Goal: Transaction & Acquisition: Purchase product/service

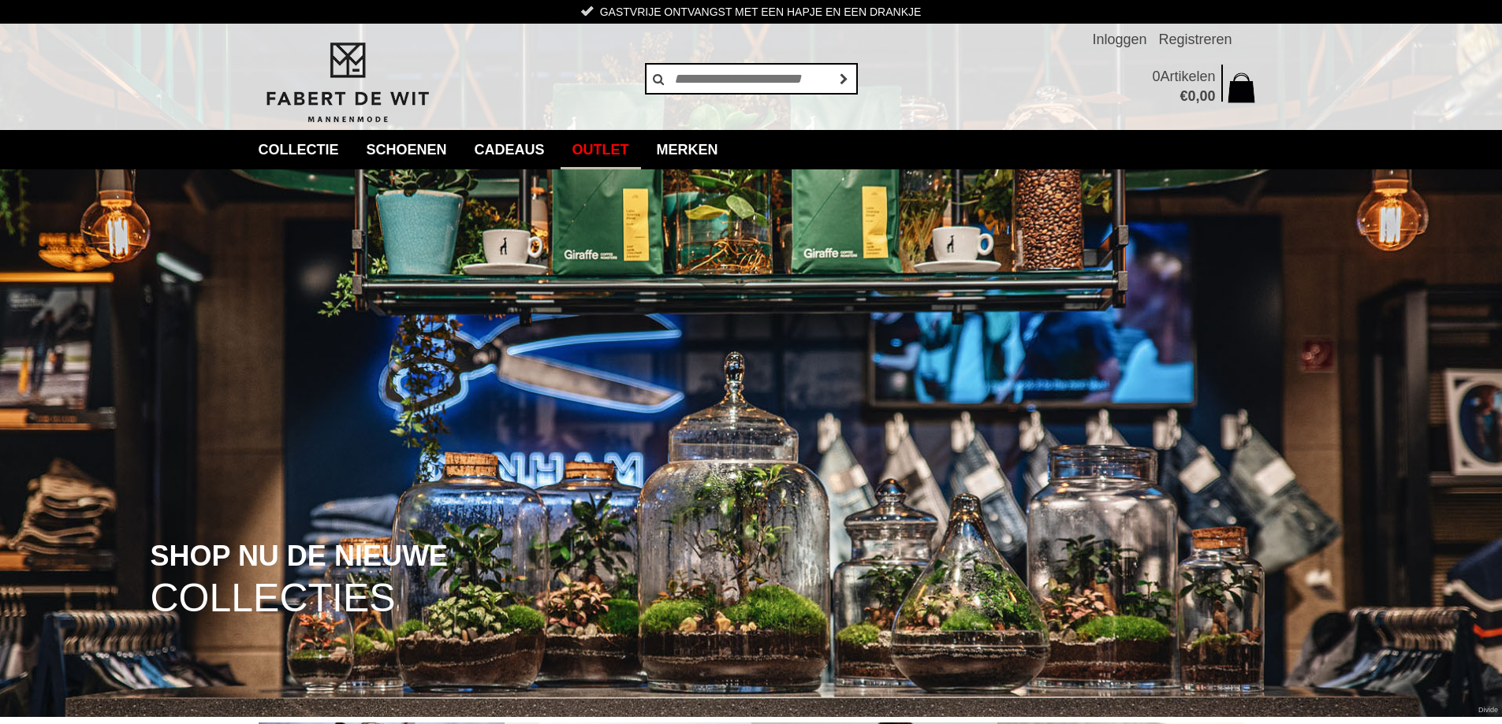
click at [616, 151] on link "Outlet" at bounding box center [600, 149] width 80 height 39
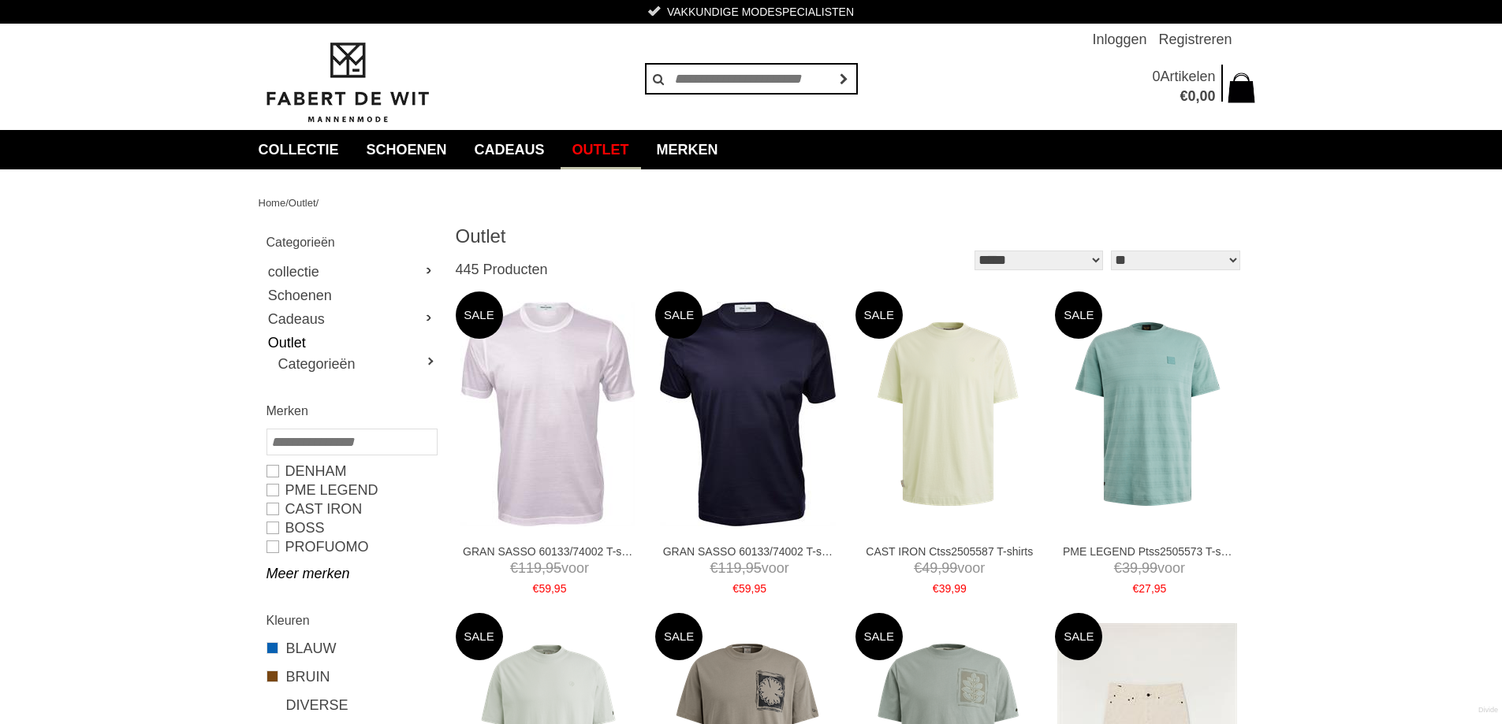
click at [1079, 260] on select "**********" at bounding box center [1038, 261] width 128 height 20
select select "*"
click at [974, 251] on select "**********" at bounding box center [1038, 261] width 128 height 20
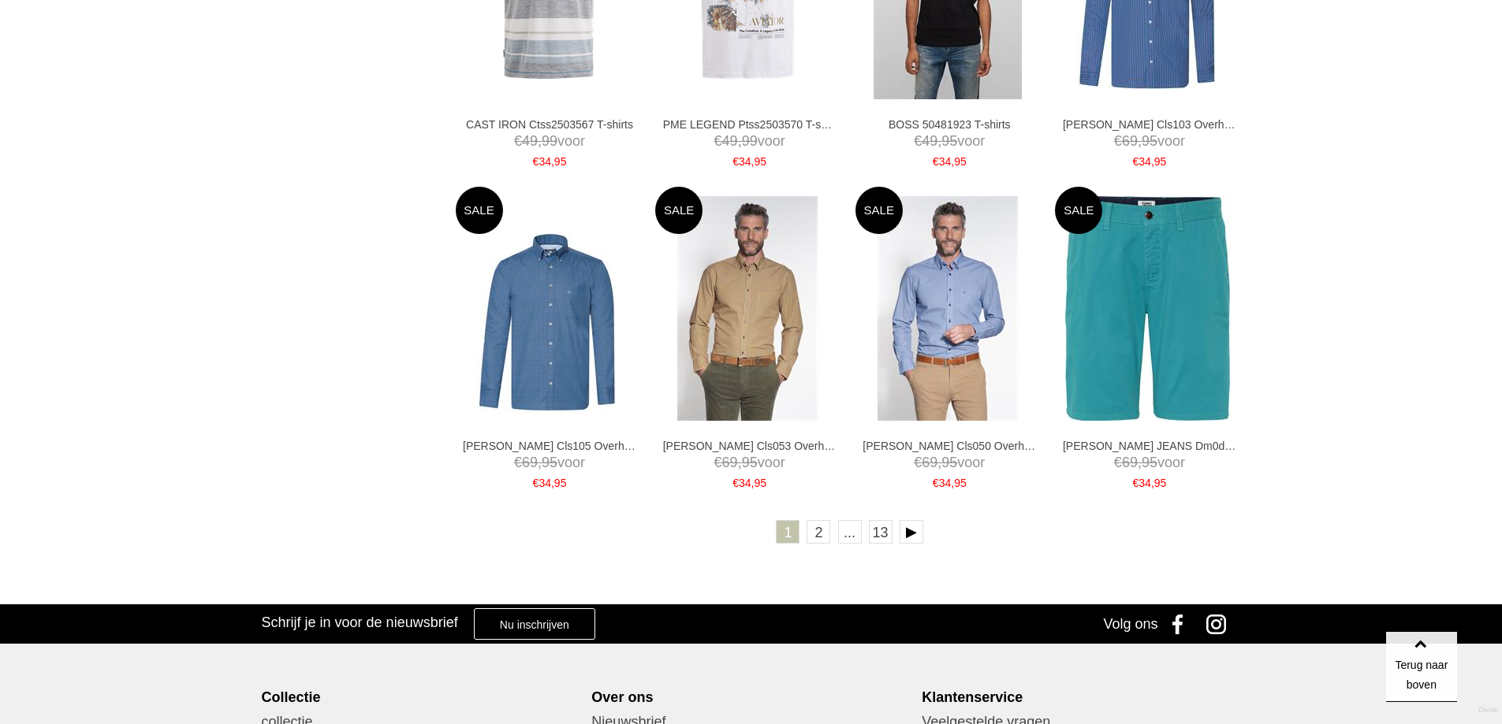
scroll to position [2759, 0]
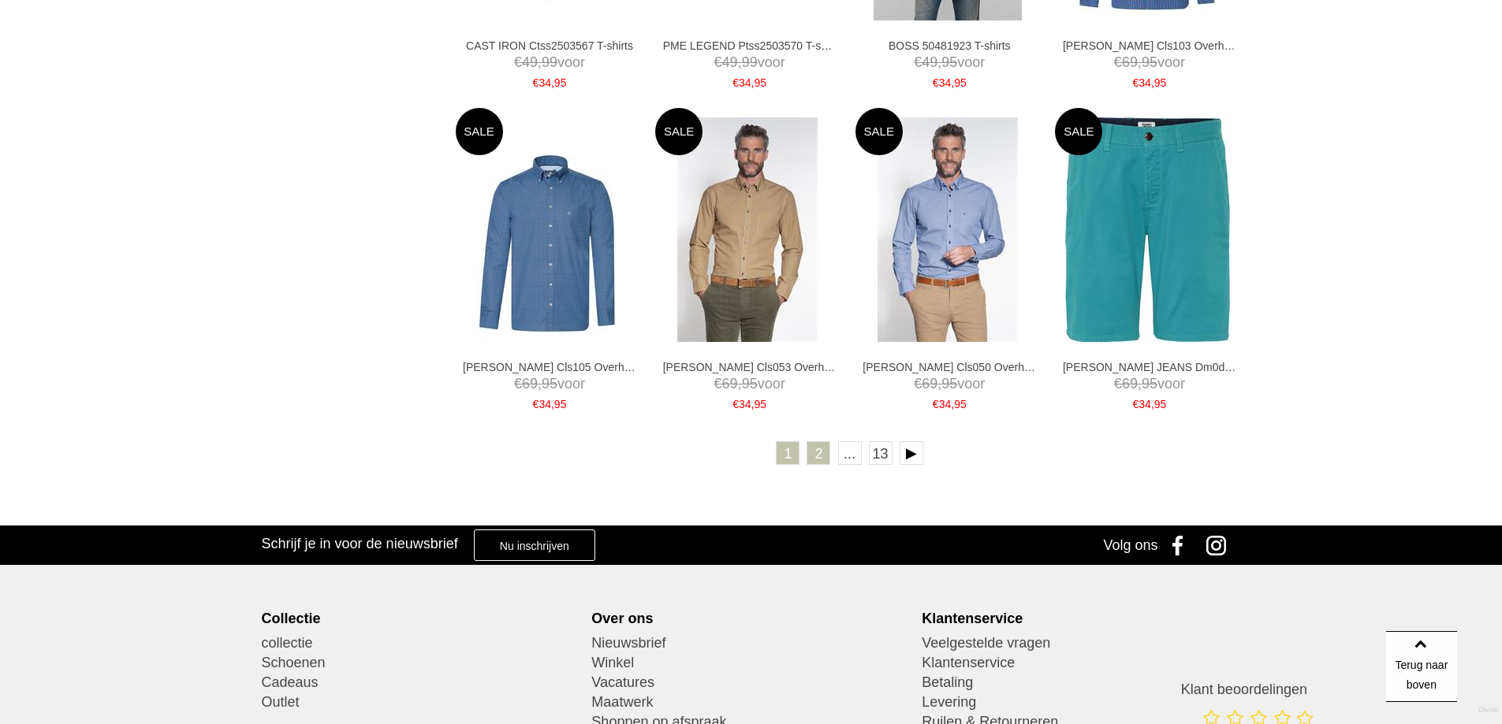
click at [815, 453] on link "2" at bounding box center [818, 453] width 24 height 24
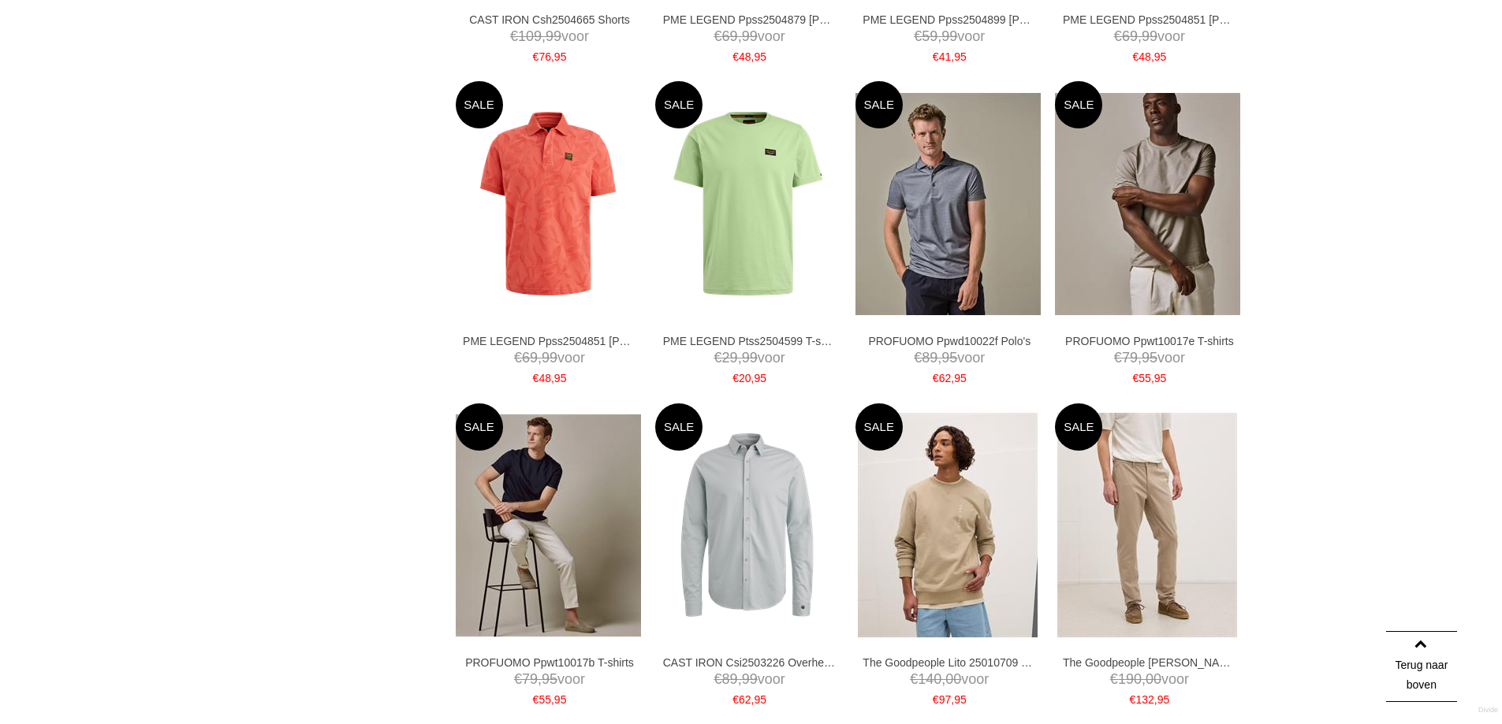
scroll to position [2601, 0]
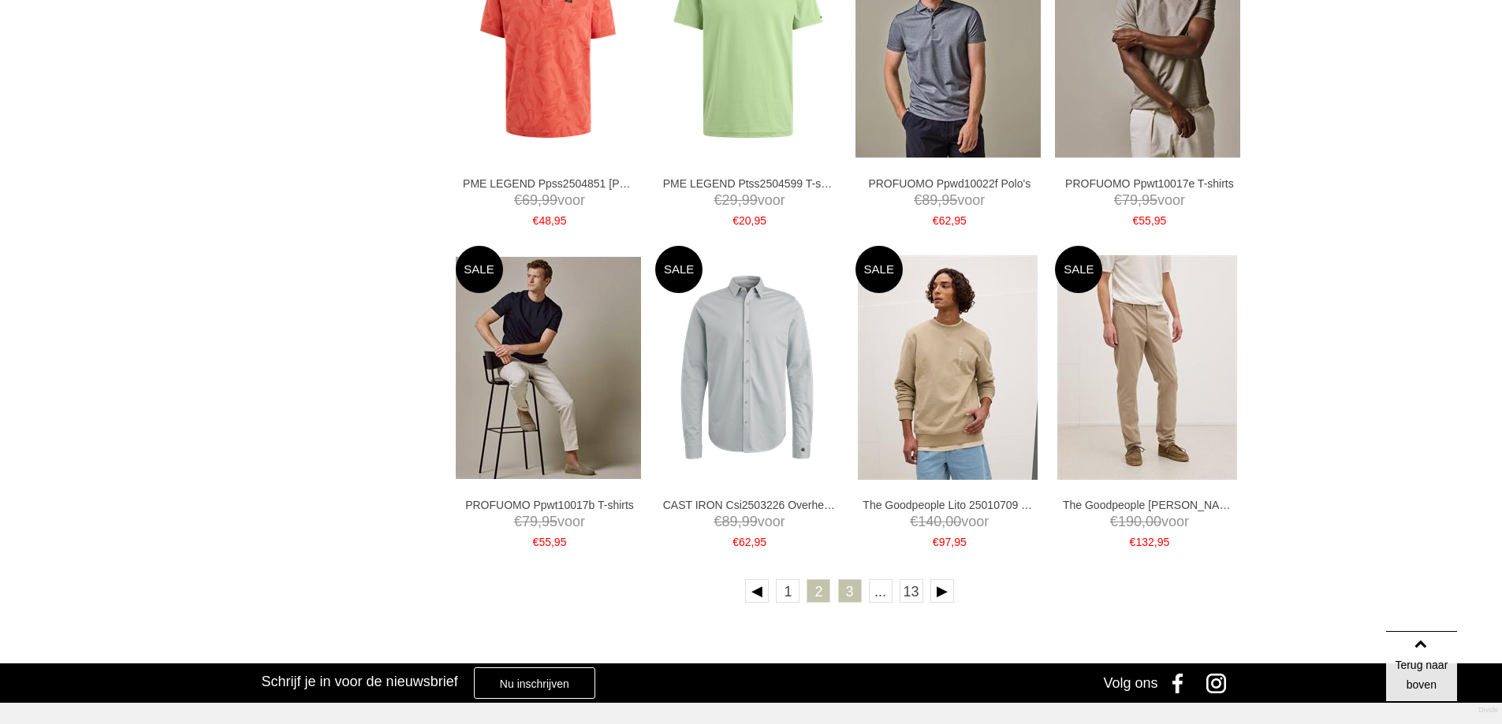
click at [846, 589] on link "3" at bounding box center [850, 591] width 24 height 24
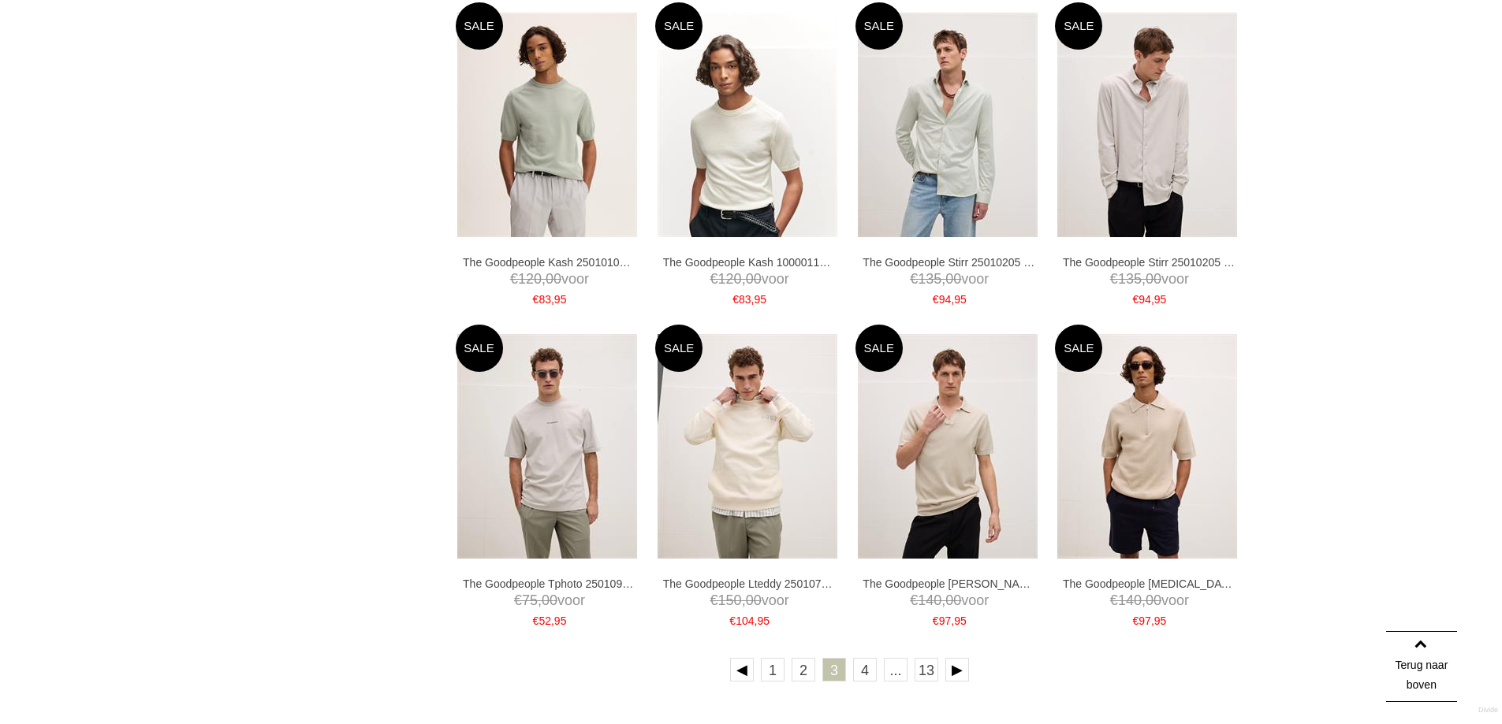
scroll to position [2444, 0]
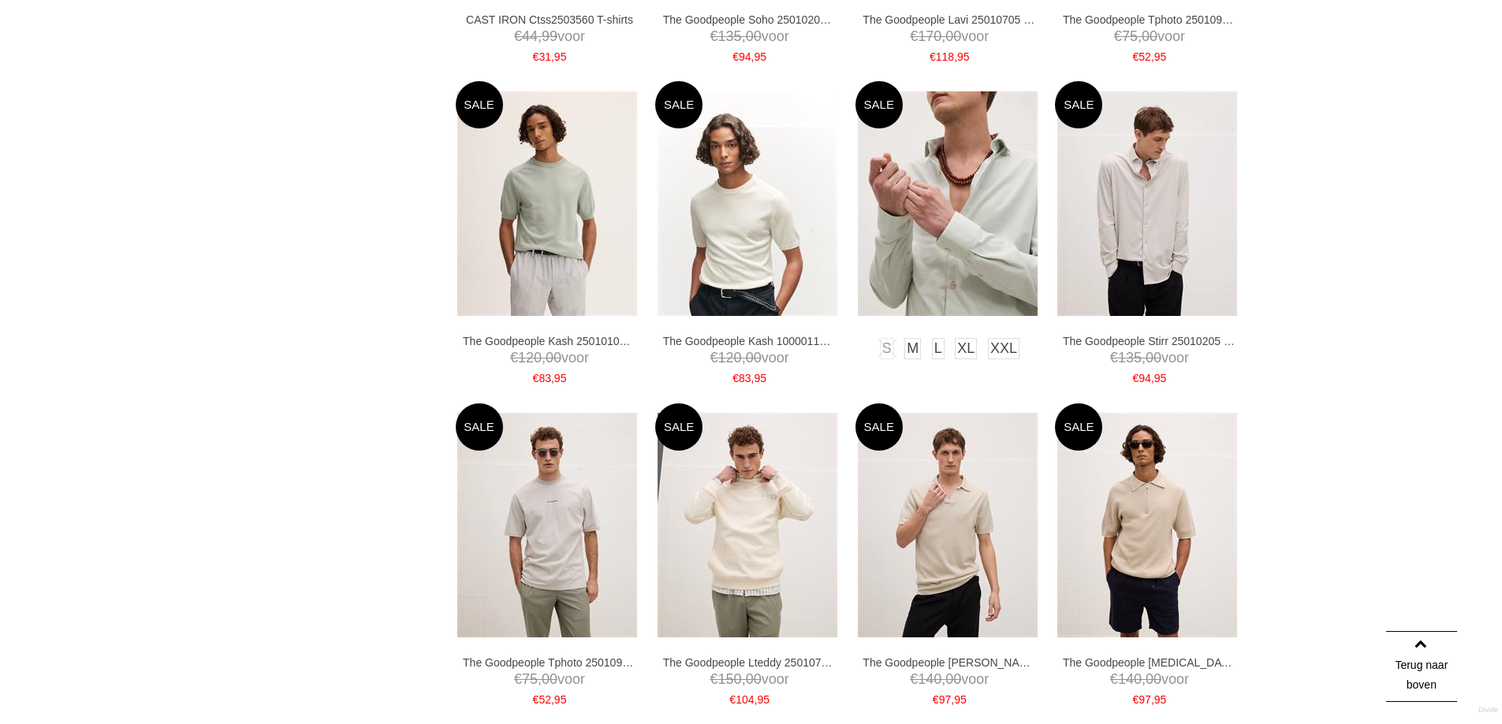
click at [943, 182] on img at bounding box center [948, 203] width 180 height 225
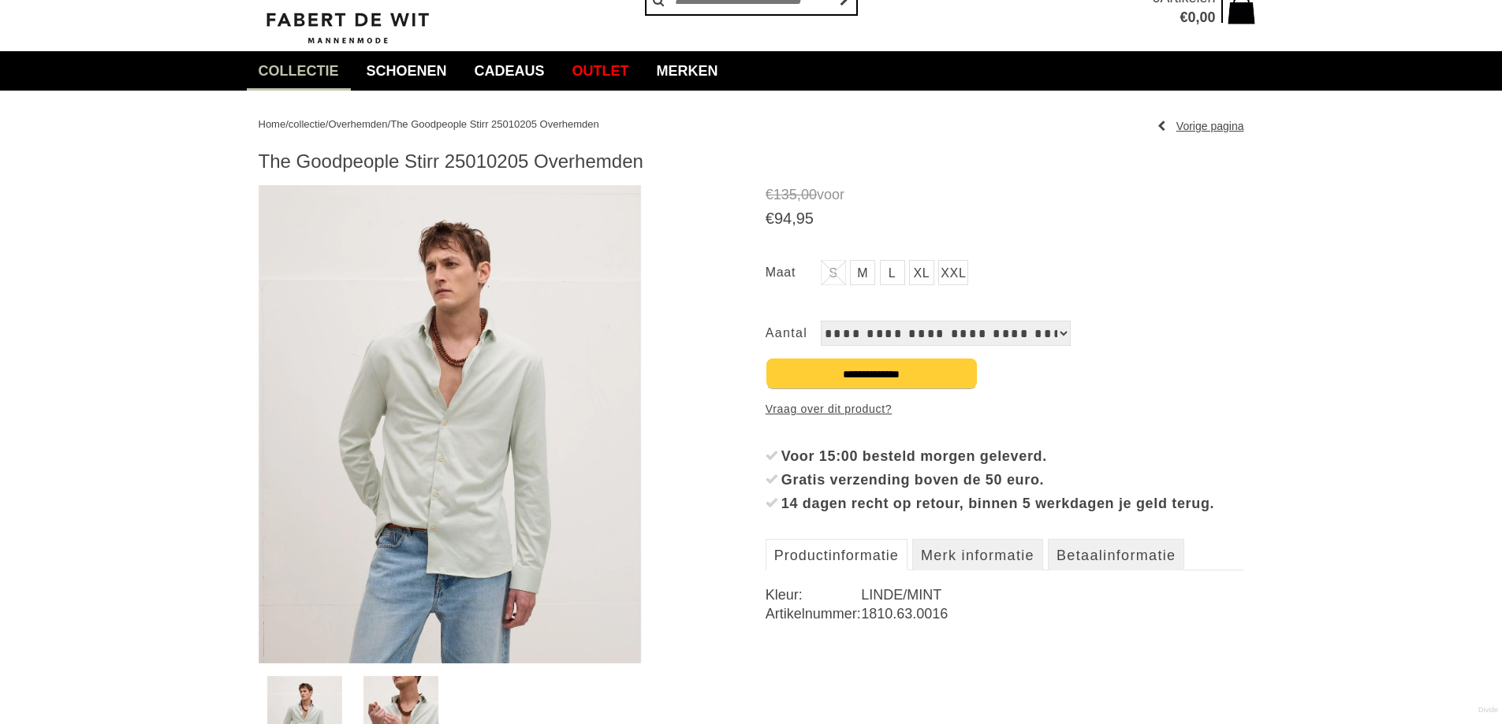
scroll to position [158, 0]
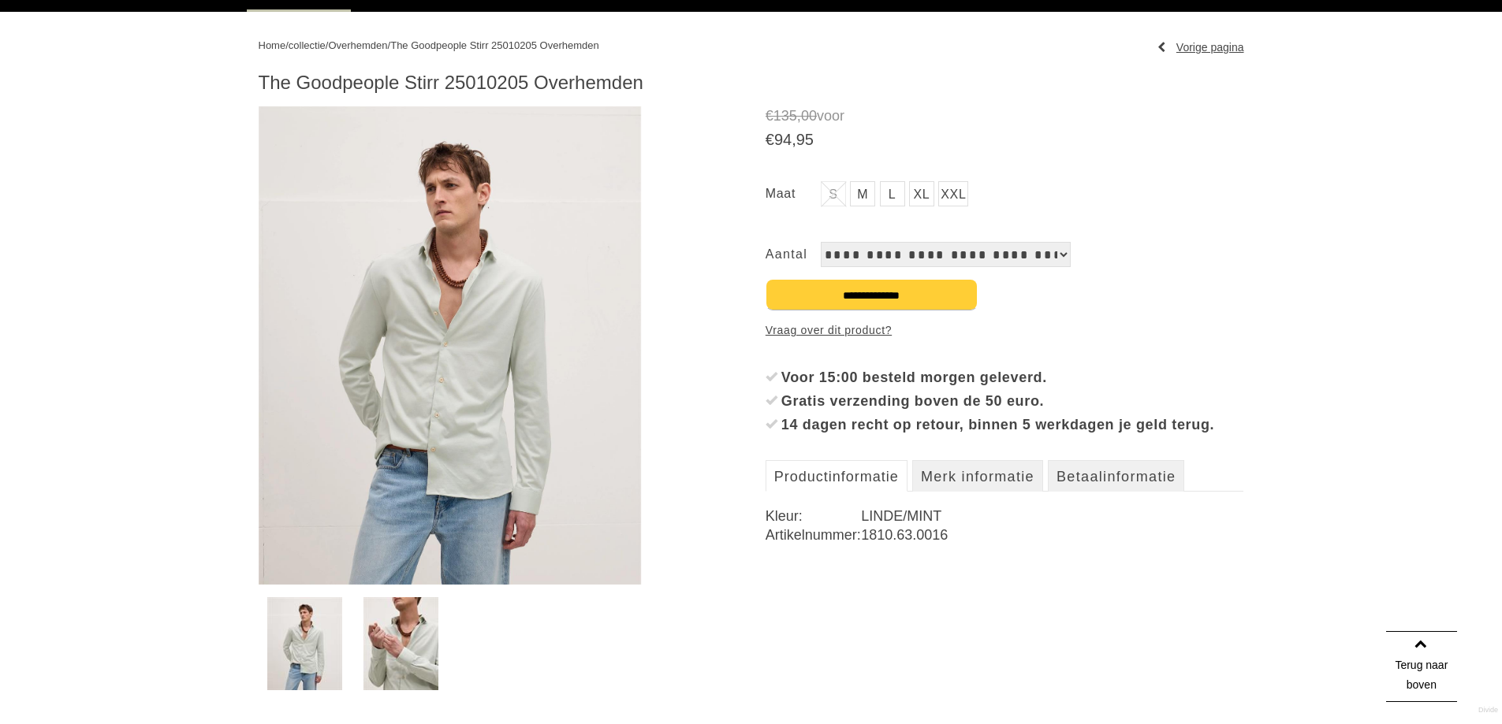
click at [418, 642] on img at bounding box center [400, 643] width 75 height 93
